Goal: Task Accomplishment & Management: Use online tool/utility

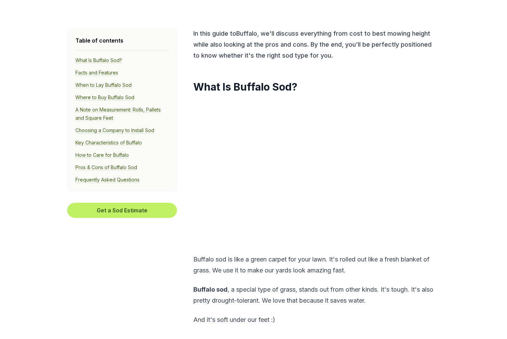
scroll to position [240, 0]
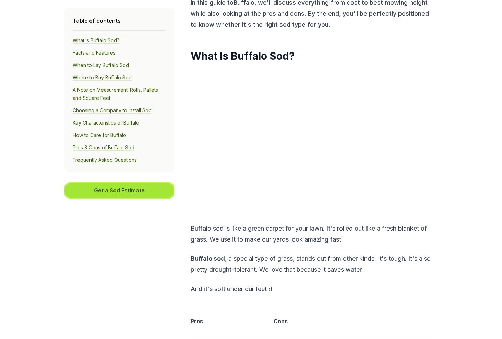
click at [116, 190] on button "Get a Sod Estimate" at bounding box center [119, 190] width 110 height 15
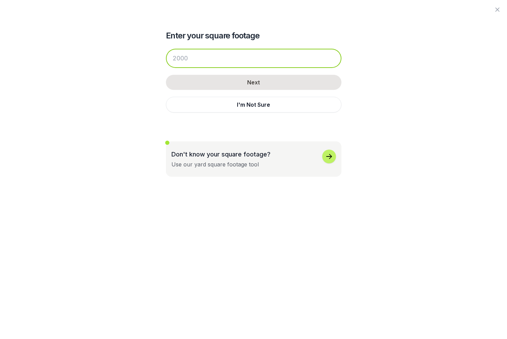
click at [208, 60] on input "number" at bounding box center [253, 58] width 175 height 19
click at [205, 58] on input "number" at bounding box center [253, 58] width 175 height 19
click at [210, 59] on input "number" at bounding box center [253, 58] width 175 height 19
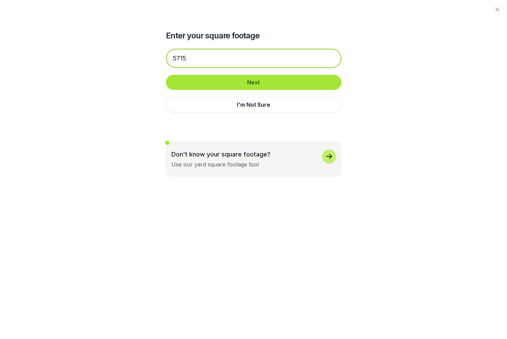
type input "5715"
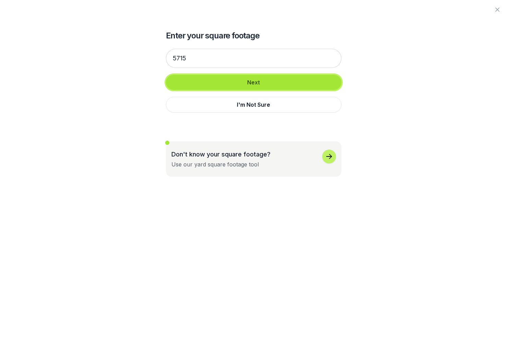
click at [210, 84] on button "Next" at bounding box center [253, 82] width 175 height 15
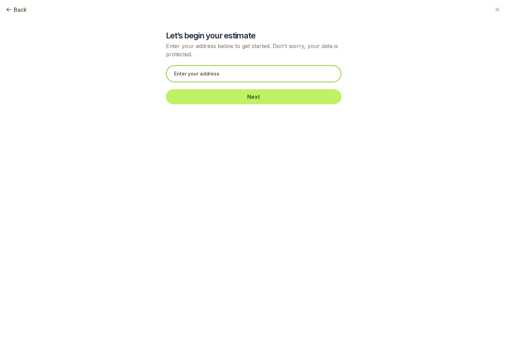
click at [226, 73] on input "text" at bounding box center [253, 73] width 175 height 17
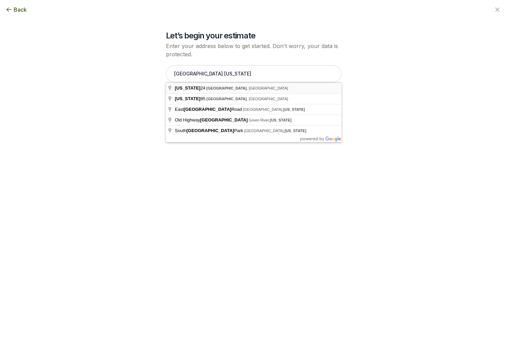
type input "[US_STATE] 24, [GEOGRAPHIC_DATA], [GEOGRAPHIC_DATA]"
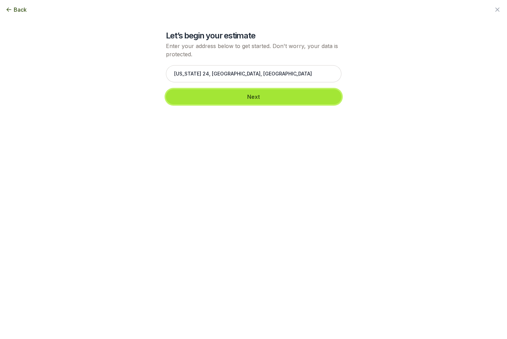
click at [212, 95] on button "Next" at bounding box center [253, 96] width 175 height 15
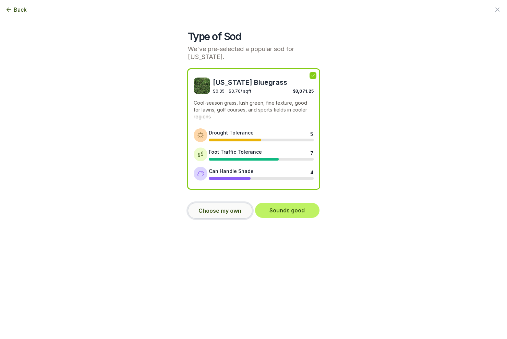
click at [234, 205] on button "Choose my own" at bounding box center [220, 211] width 64 height 16
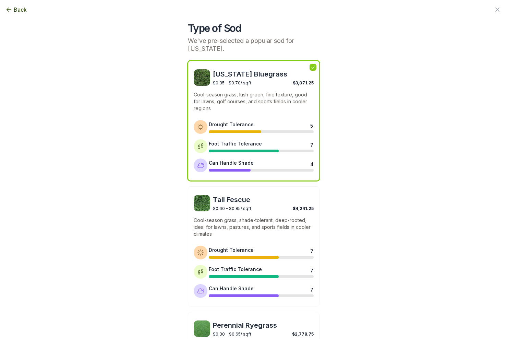
scroll to position [0, 0]
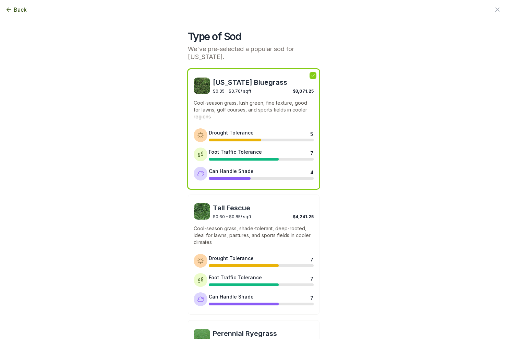
click at [15, 7] on span "Back" at bounding box center [20, 9] width 13 height 8
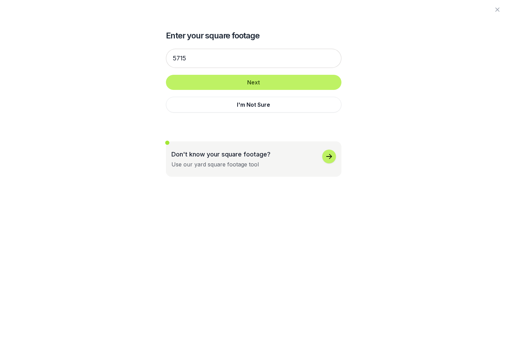
click at [16, 7] on div at bounding box center [253, 9] width 507 height 19
